Goal: Task Accomplishment & Management: Complete application form

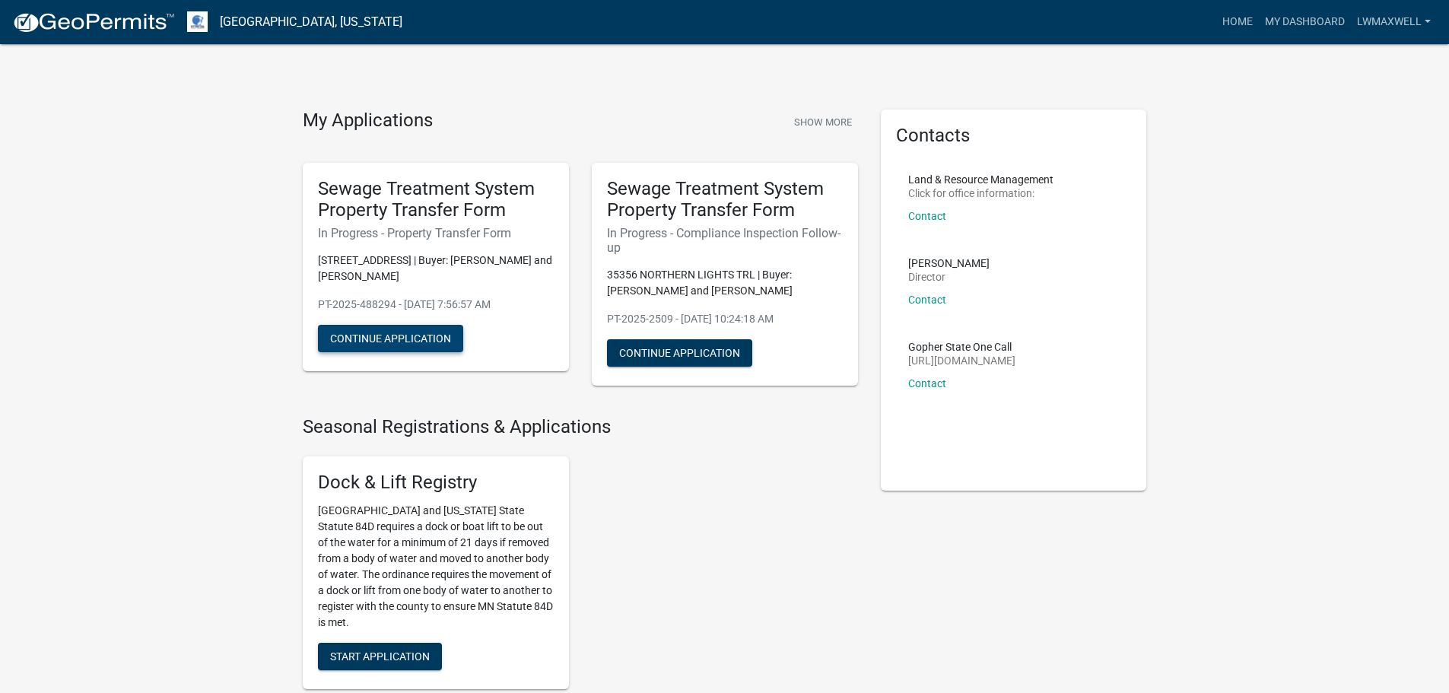
click at [405, 345] on button "Continue Application" at bounding box center [390, 338] width 145 height 27
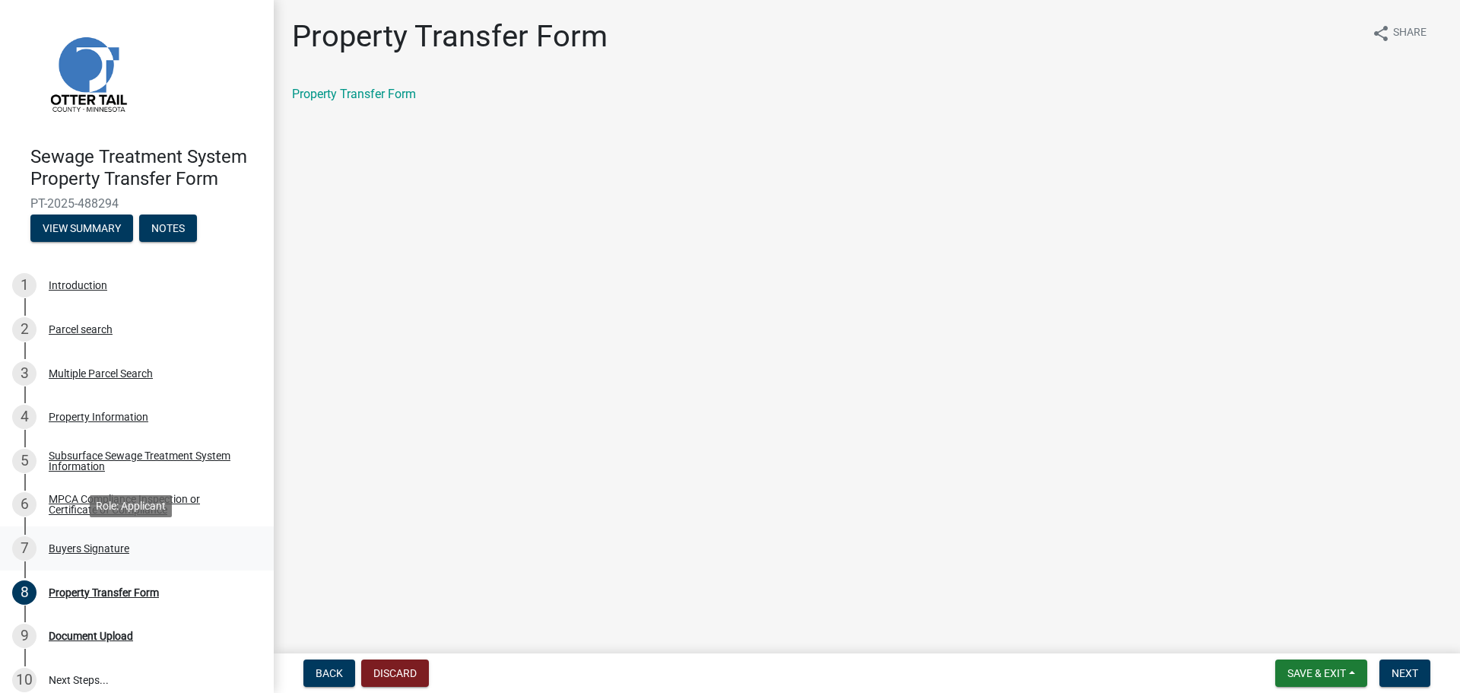
click at [119, 549] on div "Buyers Signature" at bounding box center [89, 548] width 81 height 11
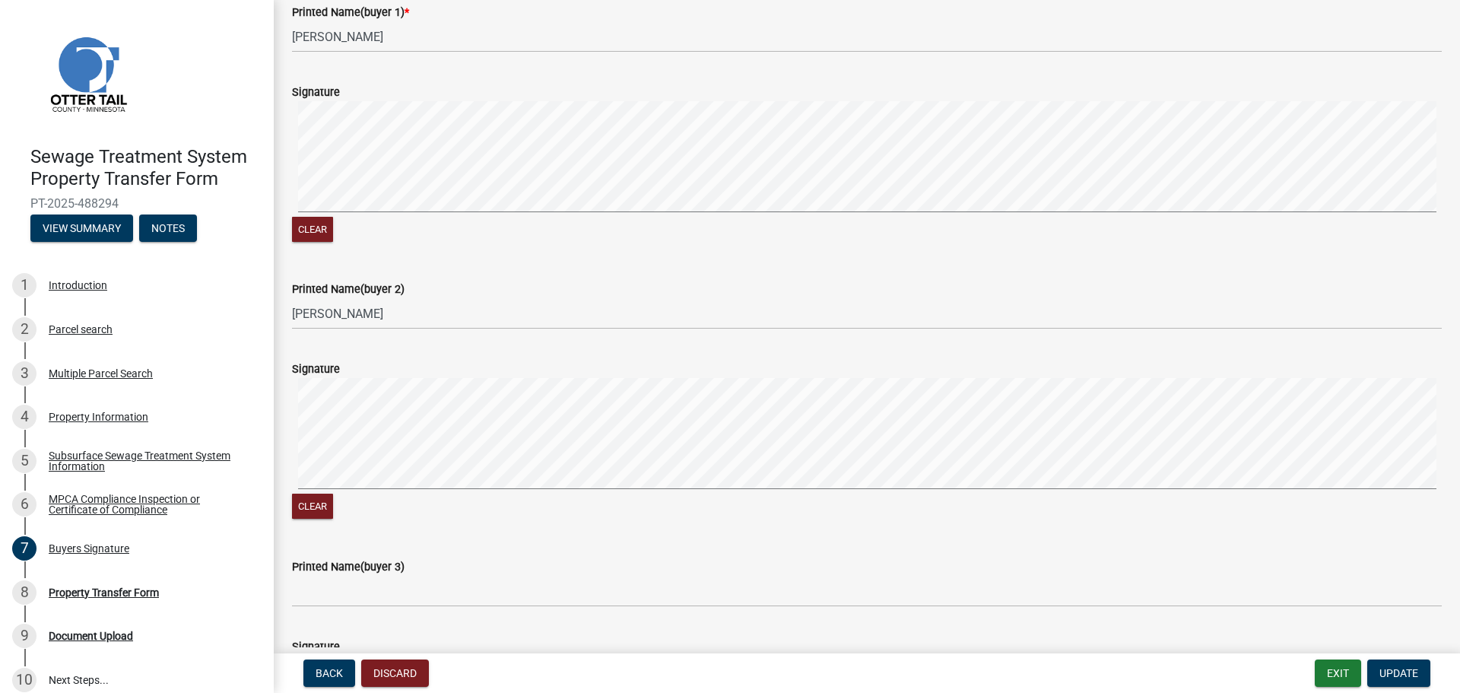
scroll to position [456, 0]
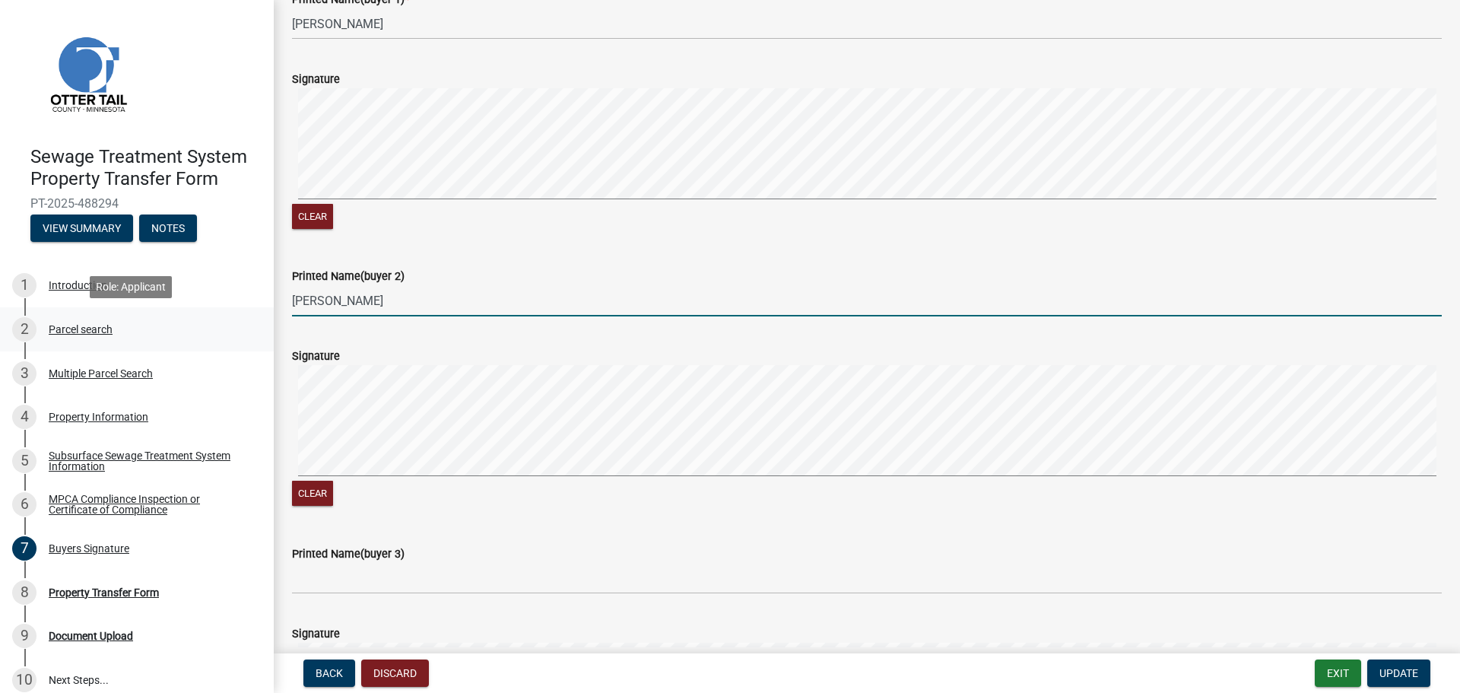
drag, startPoint x: 321, startPoint y: 304, endPoint x: 246, endPoint y: 310, distance: 74.8
click at [246, 310] on div "Sewage Treatment System Property Transfer Form PT-2025-488294 View Summary Note…" at bounding box center [730, 346] width 1460 height 693
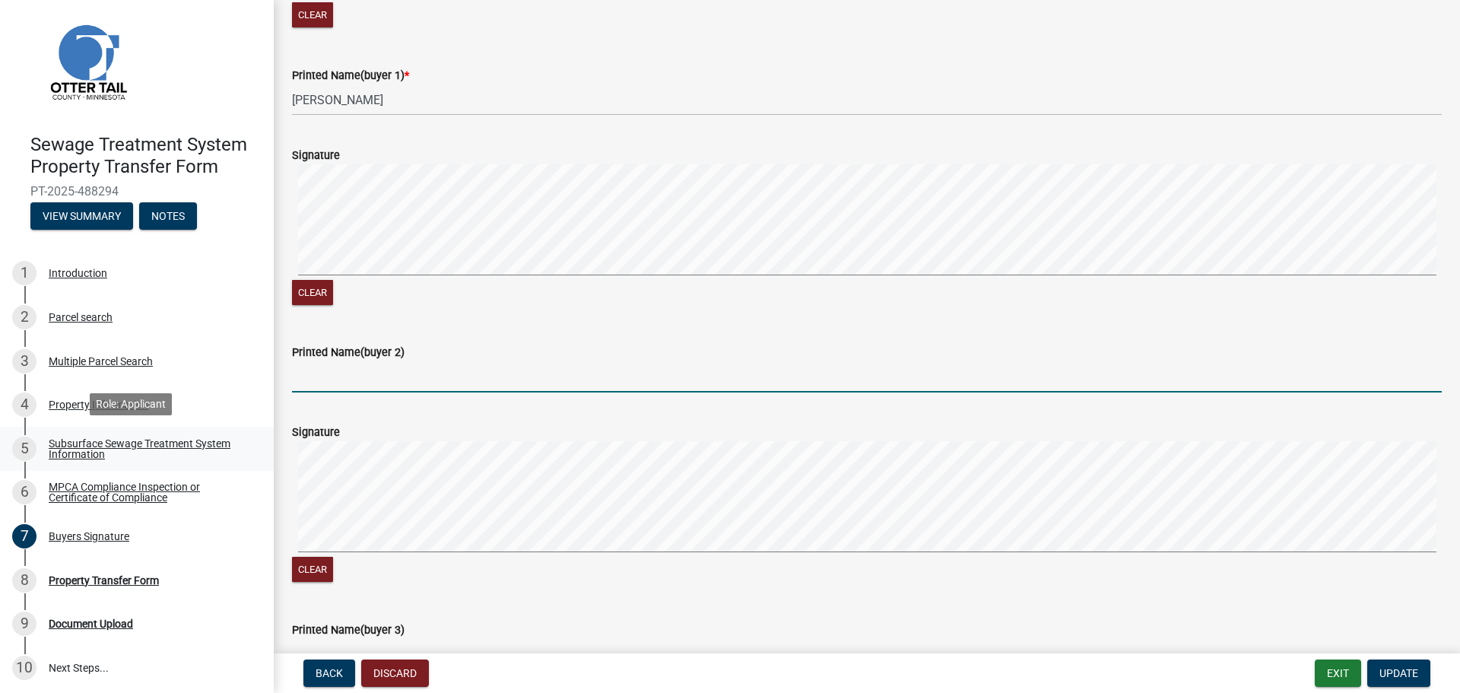
scroll to position [15, 0]
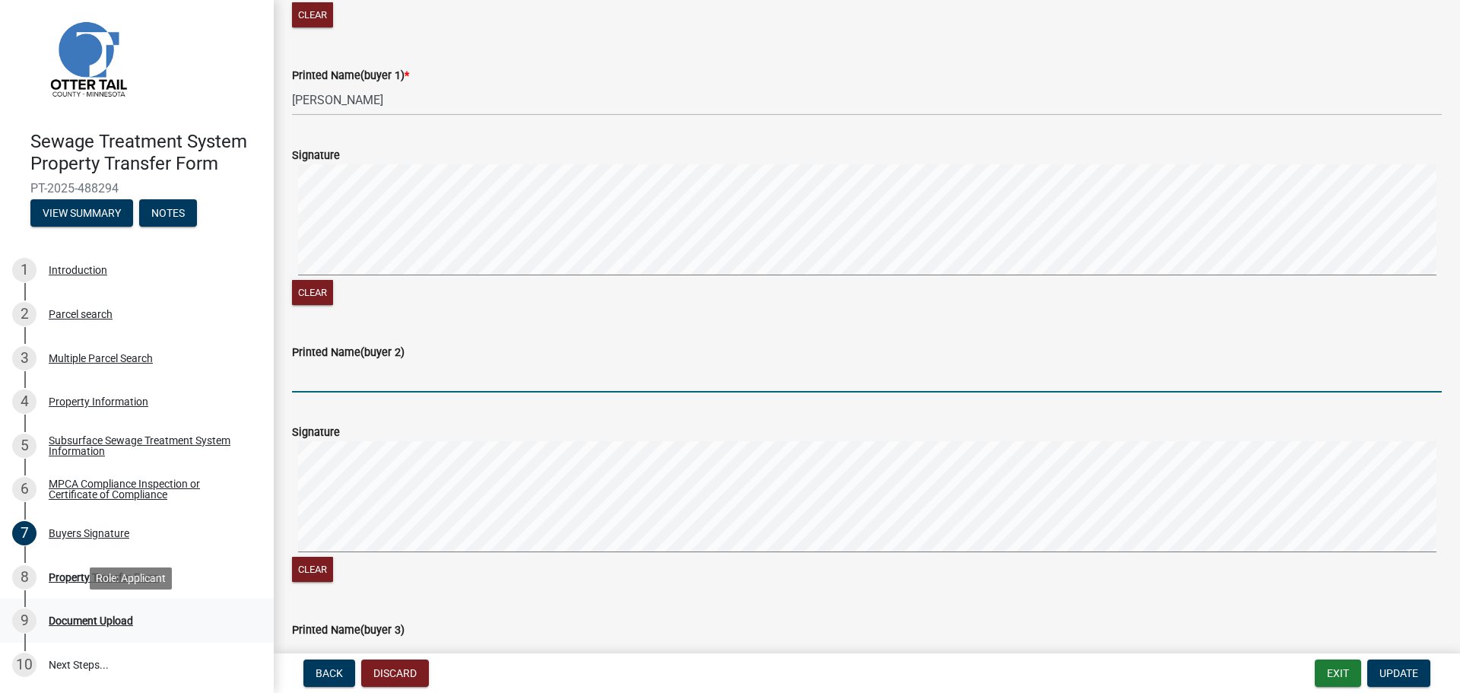
click at [109, 625] on div "Document Upload" at bounding box center [91, 620] width 84 height 11
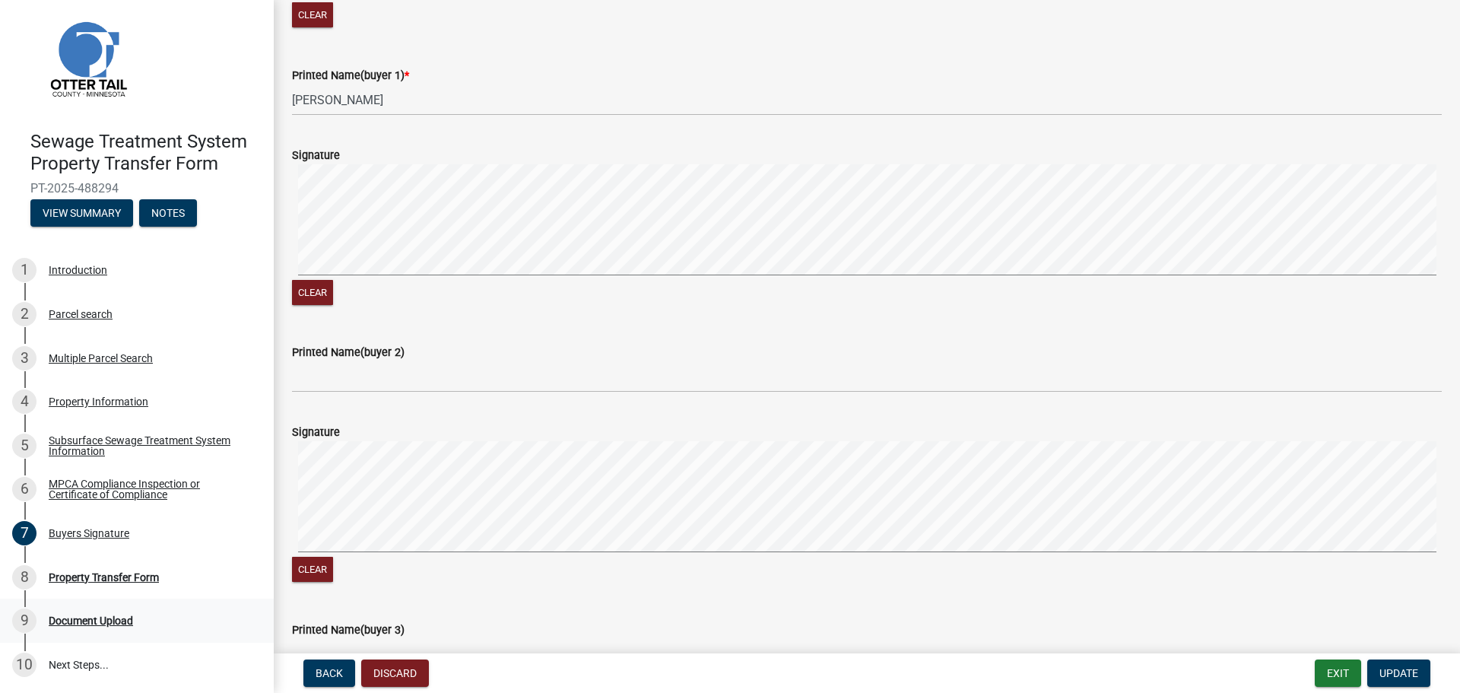
click at [91, 618] on div "Document Upload" at bounding box center [91, 620] width 84 height 11
click at [1384, 662] on button "Update" at bounding box center [1398, 672] width 63 height 27
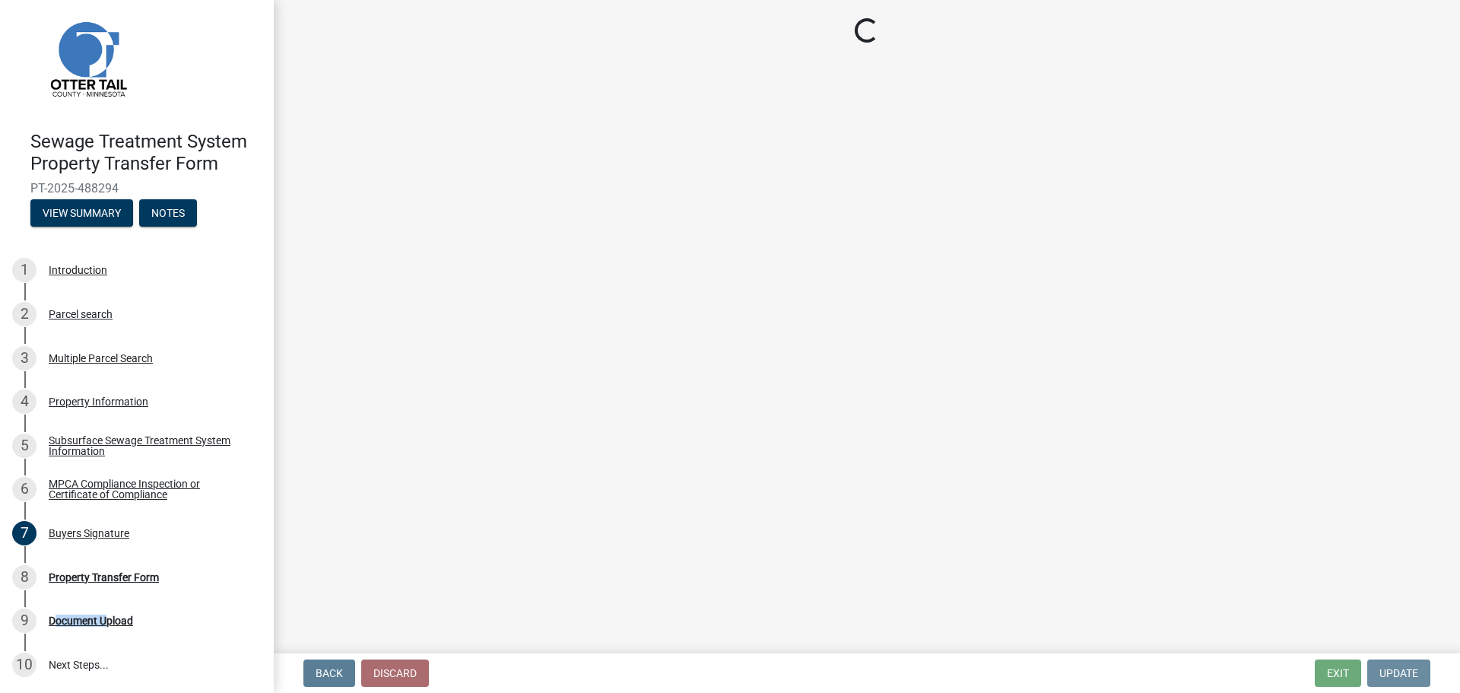
scroll to position [0, 0]
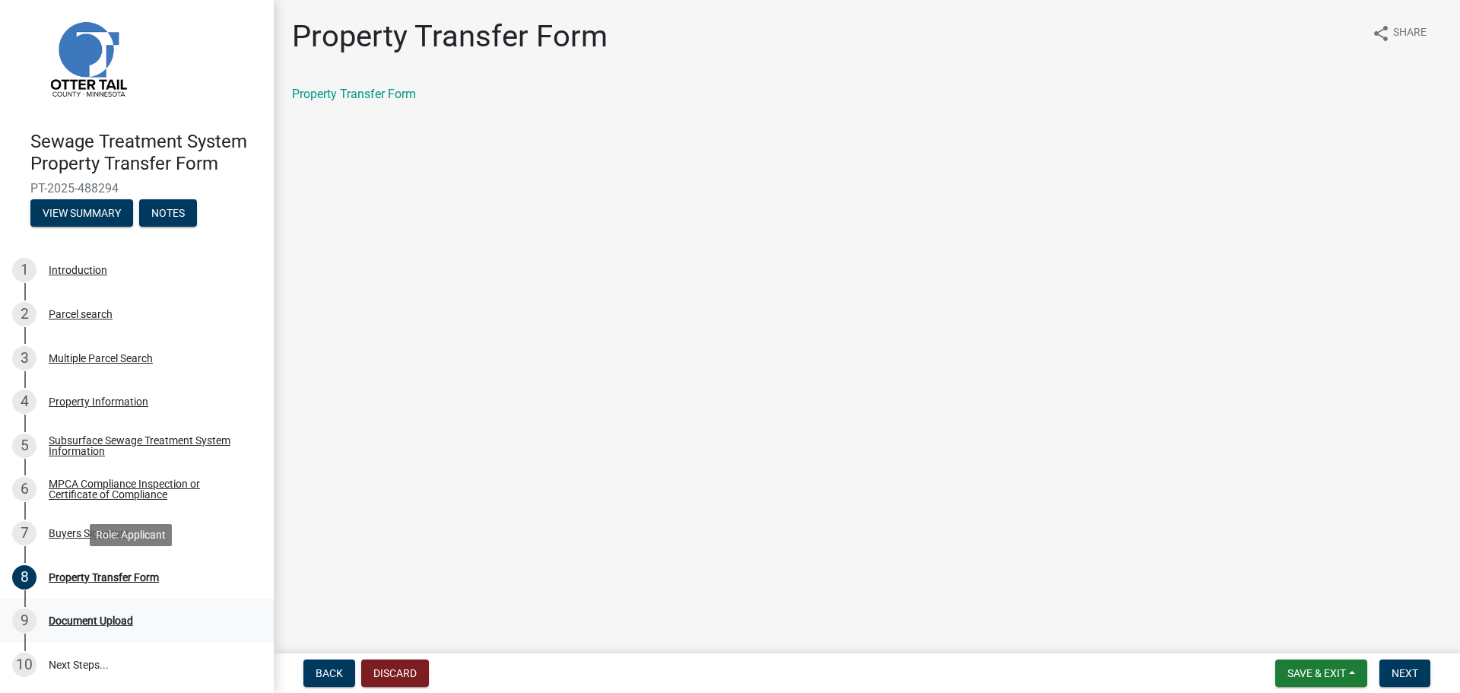
click at [80, 630] on div "9 Document Upload" at bounding box center [130, 620] width 237 height 24
click at [1428, 665] on button "Next" at bounding box center [1404, 672] width 51 height 27
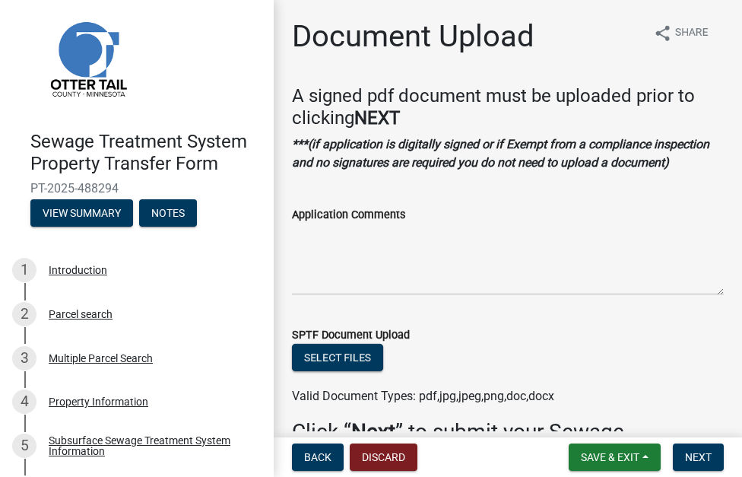
click at [351, 372] on div "Select files" at bounding box center [508, 359] width 432 height 31
click at [355, 359] on button "Select files" at bounding box center [337, 357] width 91 height 27
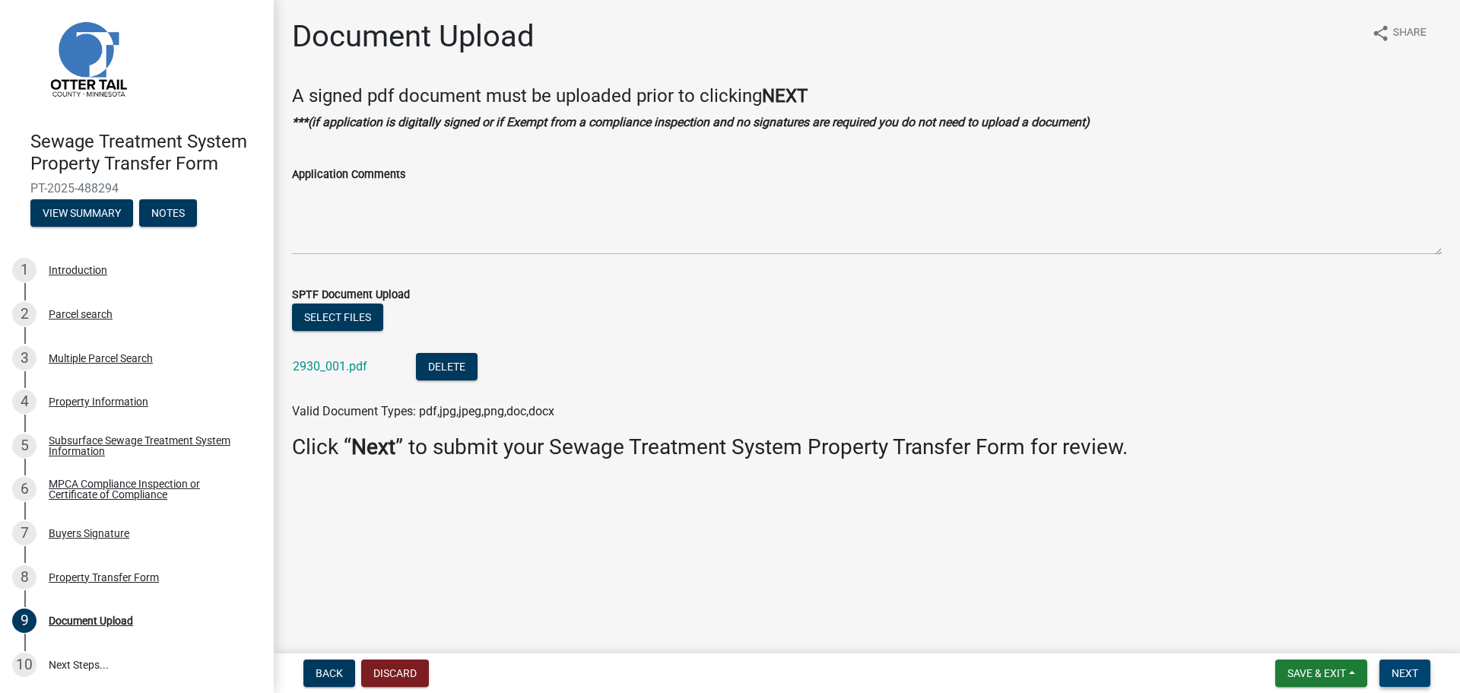
click at [1414, 671] on span "Next" at bounding box center [1405, 673] width 27 height 12
